Goal: Information Seeking & Learning: Find specific fact

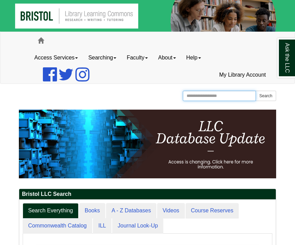
click at [198, 92] on input "Search the Website" at bounding box center [219, 96] width 73 height 10
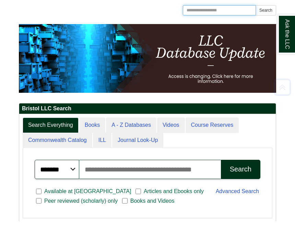
scroll to position [63, 0]
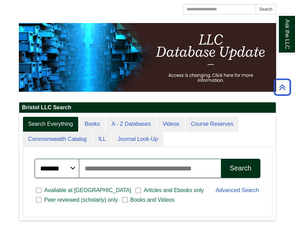
click at [101, 182] on input "Search articles, books, journals & more" at bounding box center [150, 191] width 142 height 19
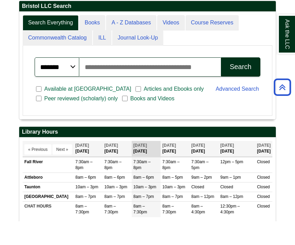
scroll to position [165, 0]
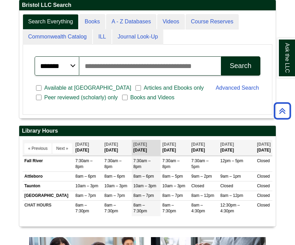
click at [192, 58] on input "Search articles, books, journals & more" at bounding box center [150, 65] width 142 height 19
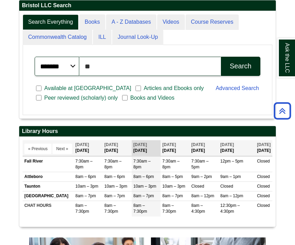
type input "*"
type input "**********"
click at [238, 73] on button "Search" at bounding box center [241, 66] width 40 height 19
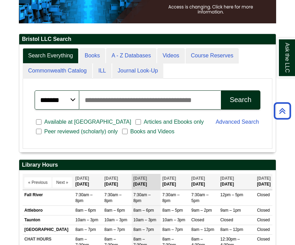
scroll to position [155, 0]
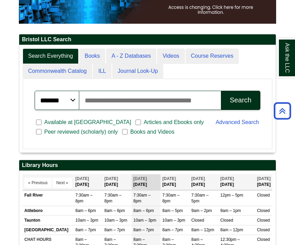
click at [177, 105] on input "Search articles, books, journals & more" at bounding box center [150, 100] width 142 height 19
type input "**********"
click at [249, 98] on div "Search" at bounding box center [241, 100] width 22 height 8
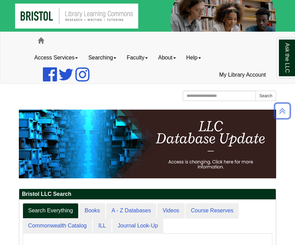
scroll to position [177, 0]
